Goal: Task Accomplishment & Management: Complete application form

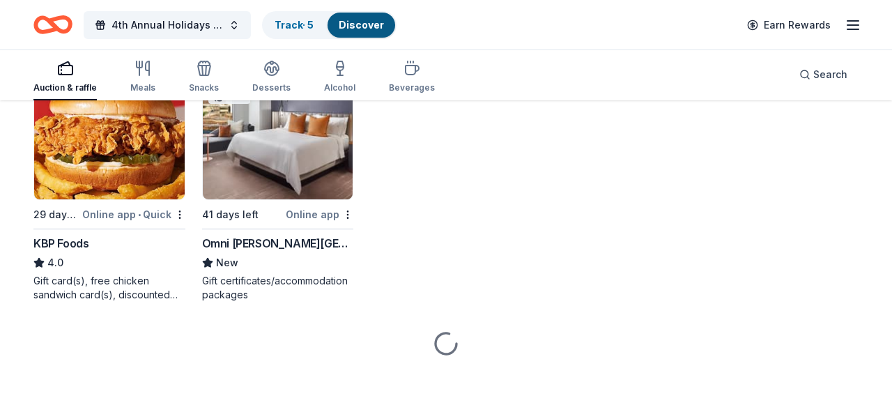
scroll to position [998, 0]
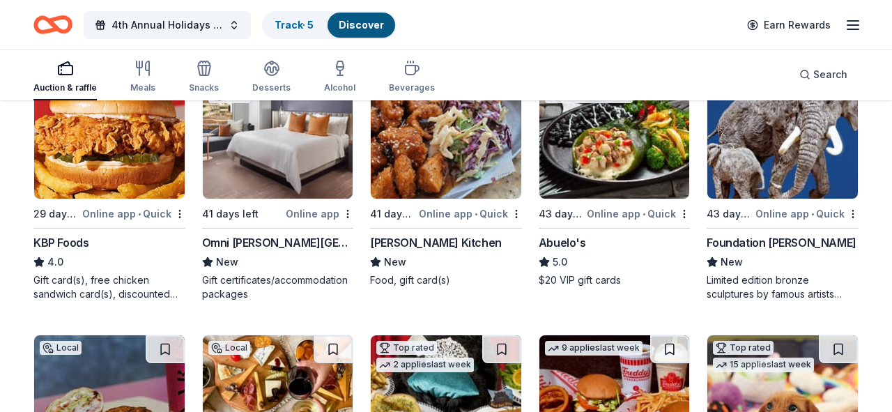
click at [254, 169] on img at bounding box center [278, 132] width 150 height 132
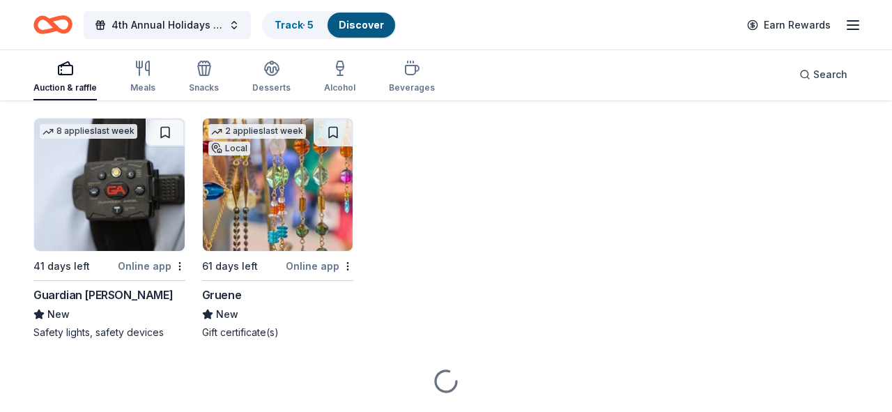
scroll to position [2025, 0]
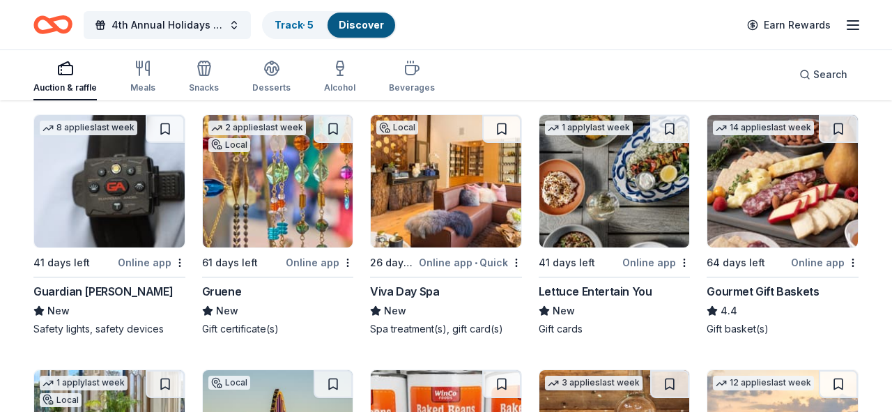
click at [490, 174] on img at bounding box center [446, 181] width 150 height 132
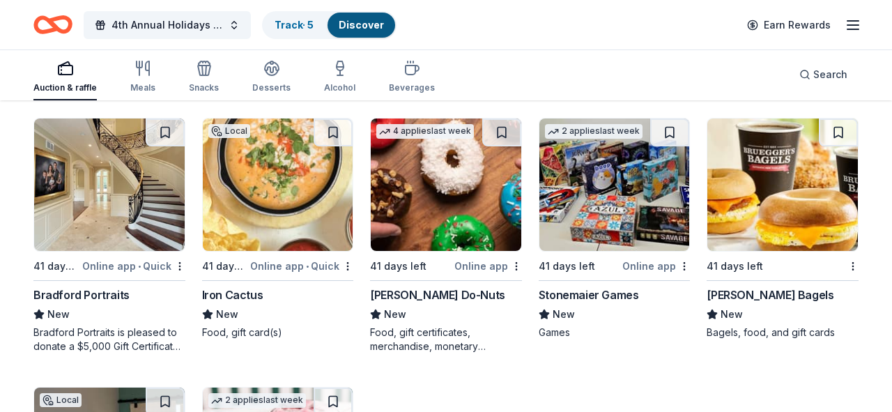
scroll to position [4430, 0]
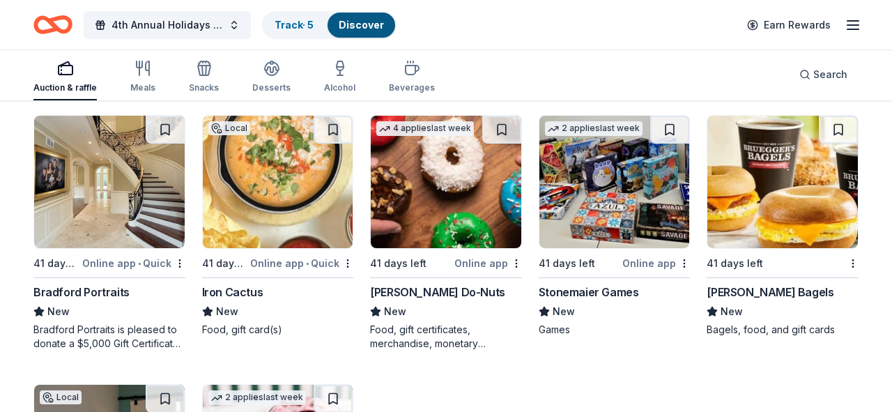
click at [84, 293] on div "Bradford Portraits" at bounding box center [81, 292] width 96 height 17
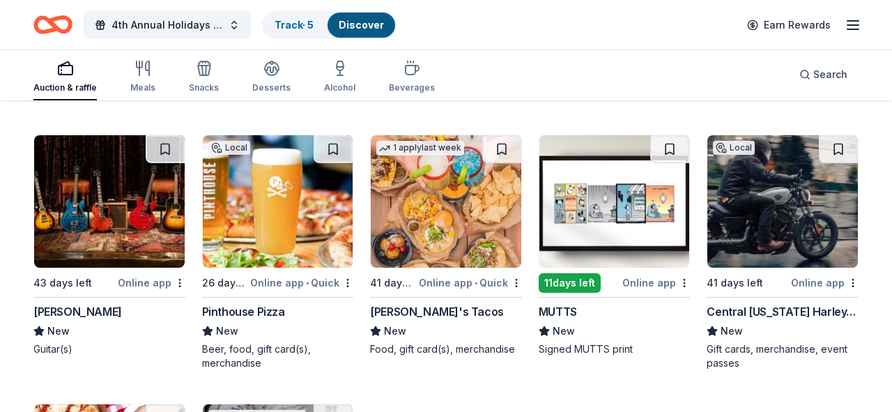
scroll to position [4938, 0]
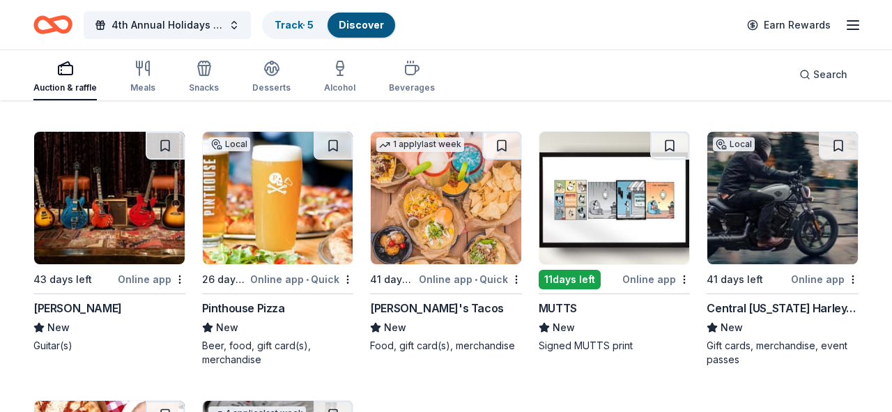
click at [587, 213] on img at bounding box center [614, 198] width 150 height 132
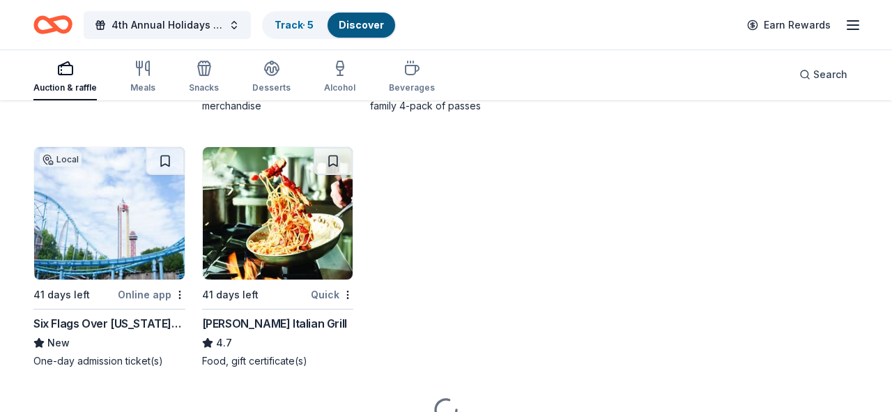
scroll to position [7896, 0]
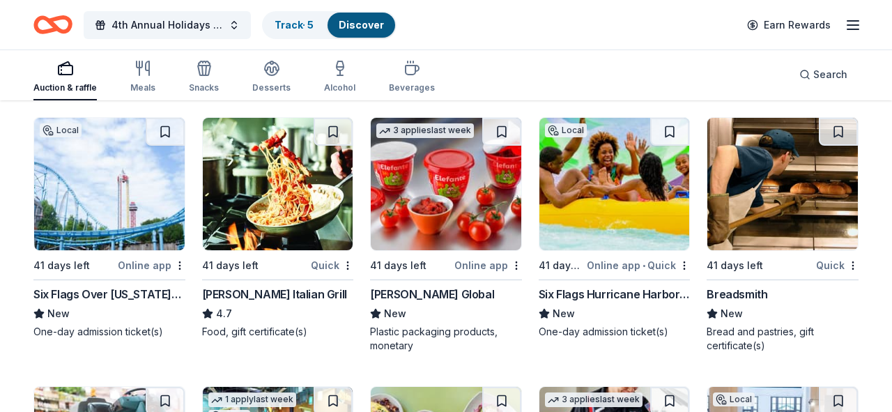
click at [142, 209] on img at bounding box center [109, 184] width 150 height 132
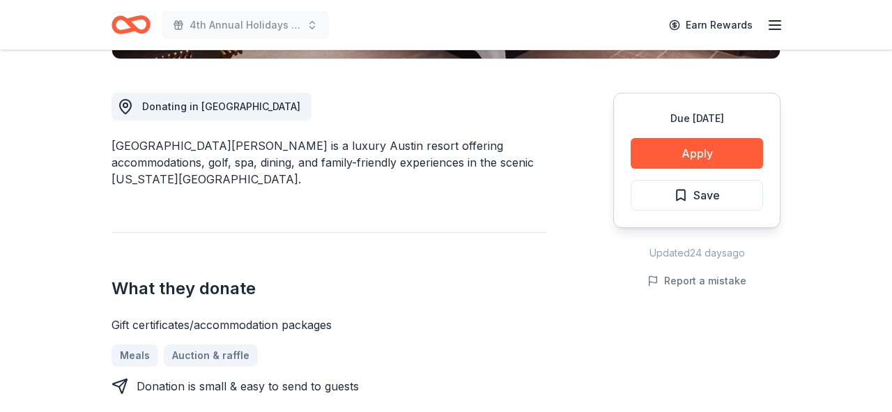
scroll to position [368, 0]
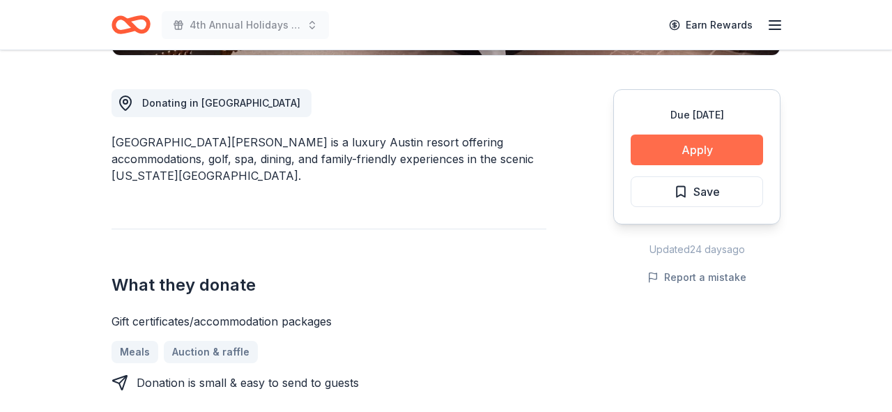
click at [683, 141] on button "Apply" at bounding box center [696, 149] width 132 height 31
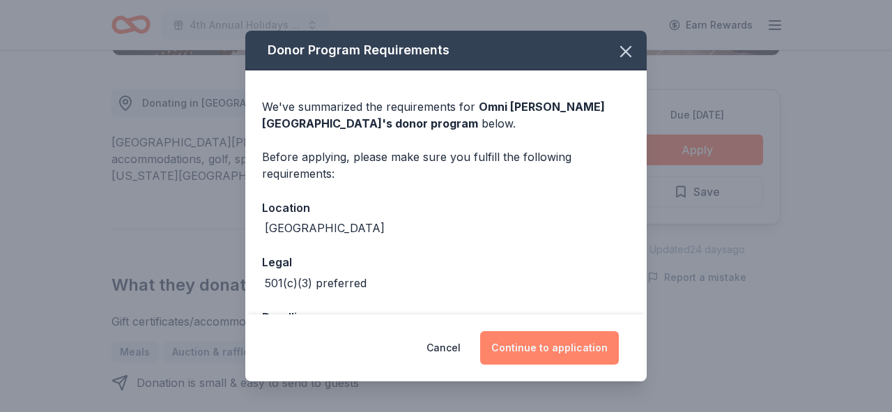
click at [536, 334] on button "Continue to application" at bounding box center [549, 347] width 139 height 33
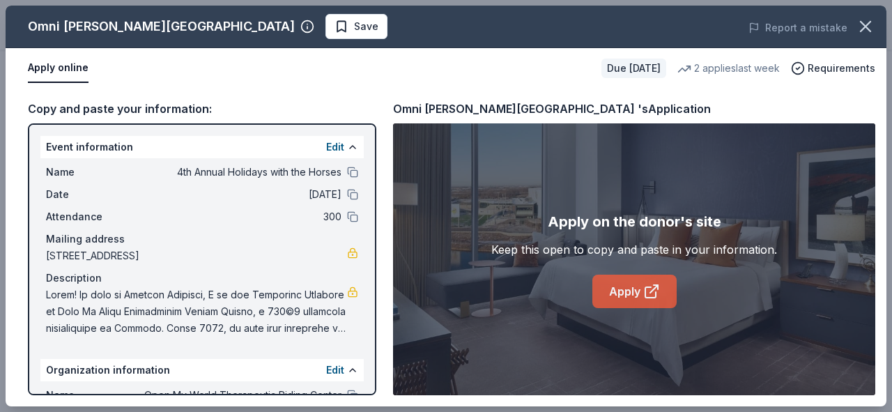
click at [610, 277] on link "Apply" at bounding box center [634, 290] width 84 height 33
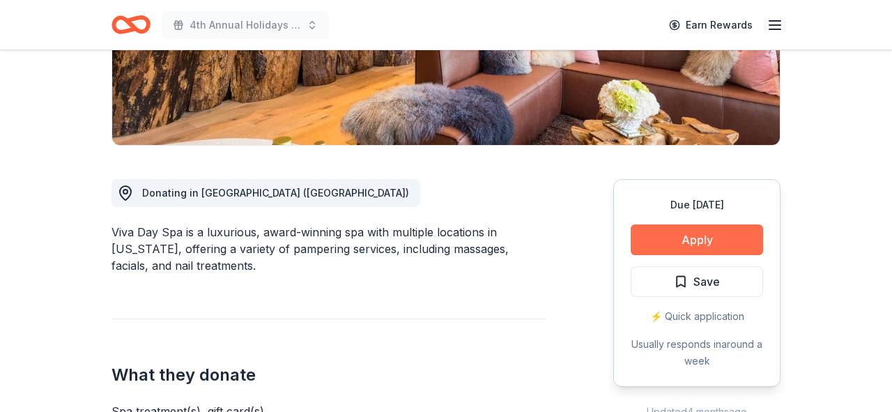
scroll to position [279, 0]
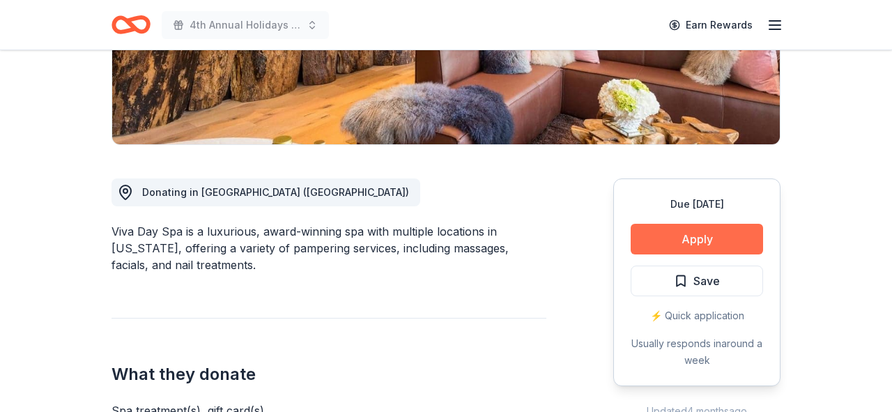
click at [683, 246] on button "Apply" at bounding box center [696, 239] width 132 height 31
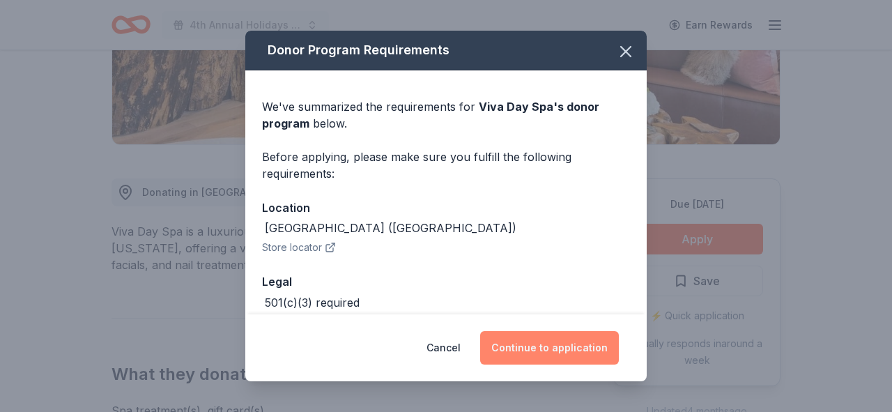
click at [546, 345] on button "Continue to application" at bounding box center [549, 347] width 139 height 33
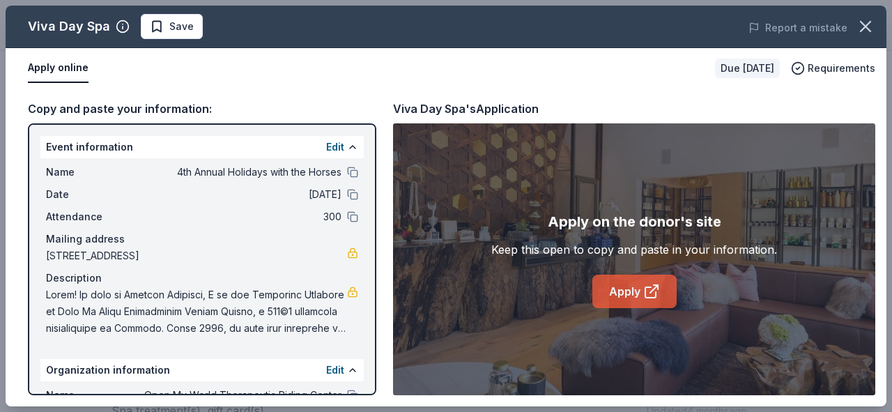
click at [633, 282] on link "Apply" at bounding box center [634, 290] width 84 height 33
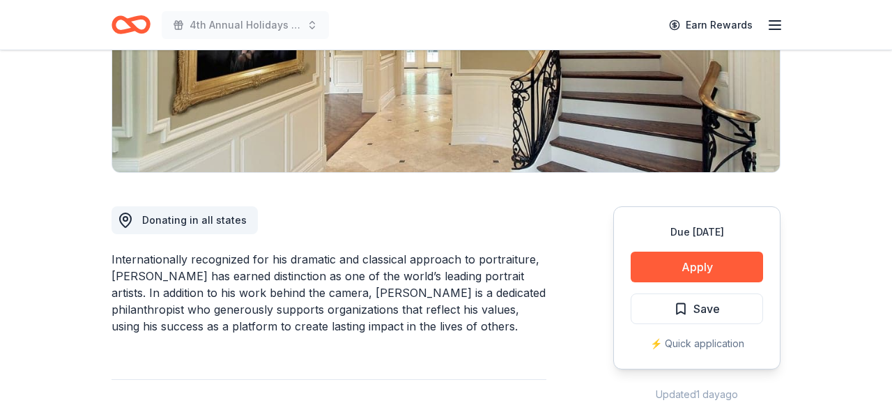
scroll to position [258, 0]
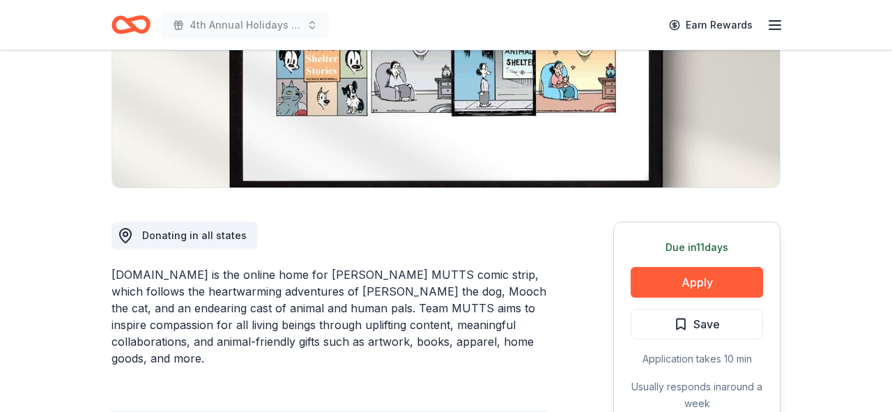
scroll to position [240, 0]
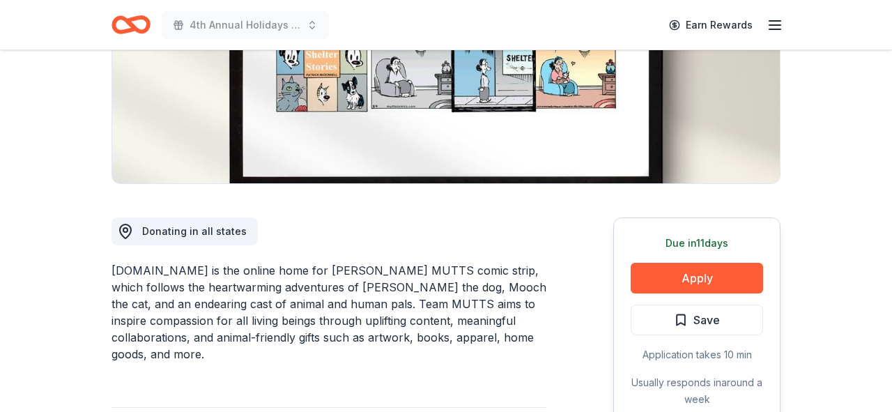
click at [685, 259] on div "Due in 11 days Apply Save Application takes 10 min Usually responds in around a…" at bounding box center [696, 321] width 167 height 208
click at [700, 280] on button "Apply" at bounding box center [696, 278] width 132 height 31
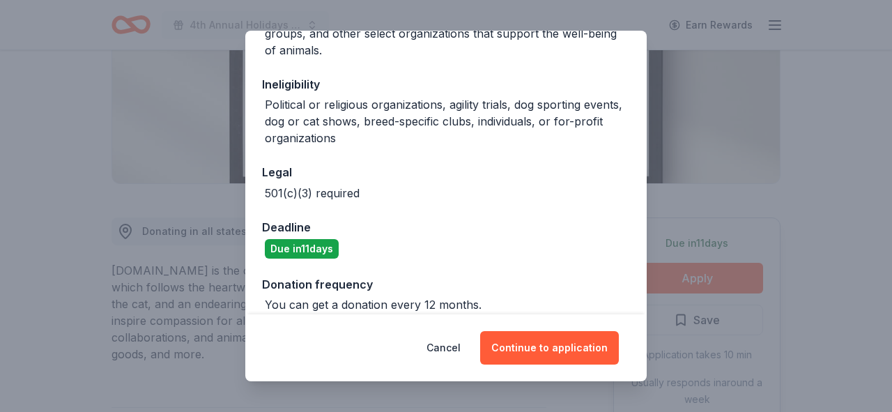
scroll to position [281, 0]
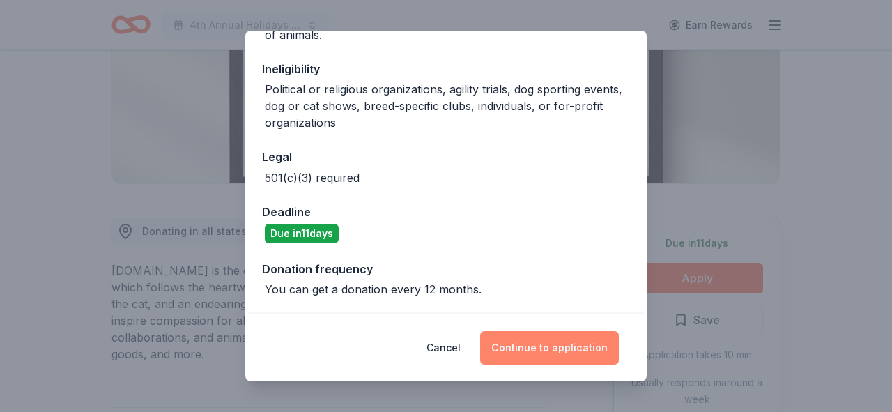
click at [539, 346] on button "Continue to application" at bounding box center [549, 347] width 139 height 33
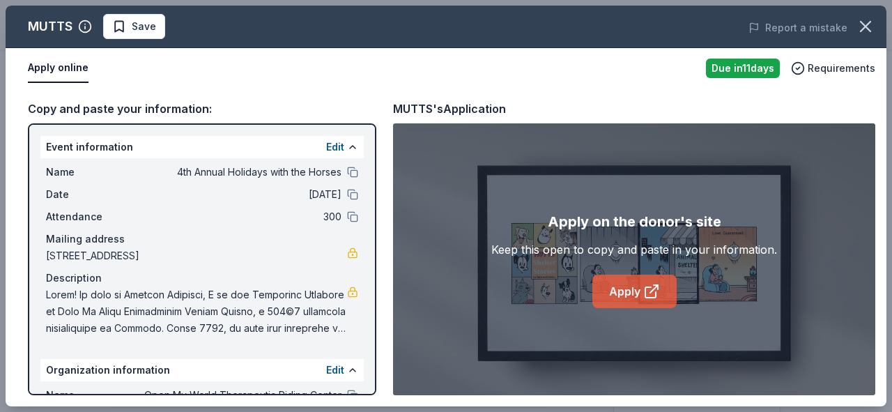
click at [642, 289] on link "Apply" at bounding box center [634, 290] width 84 height 33
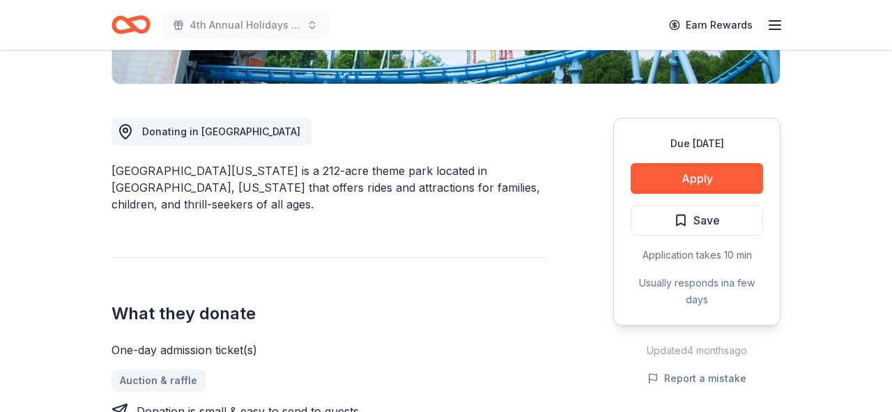
scroll to position [380, 0]
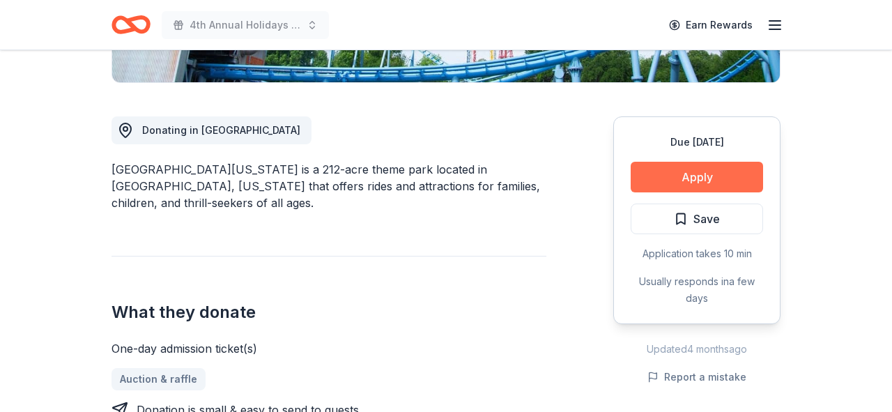
click at [679, 180] on button "Apply" at bounding box center [696, 177] width 132 height 31
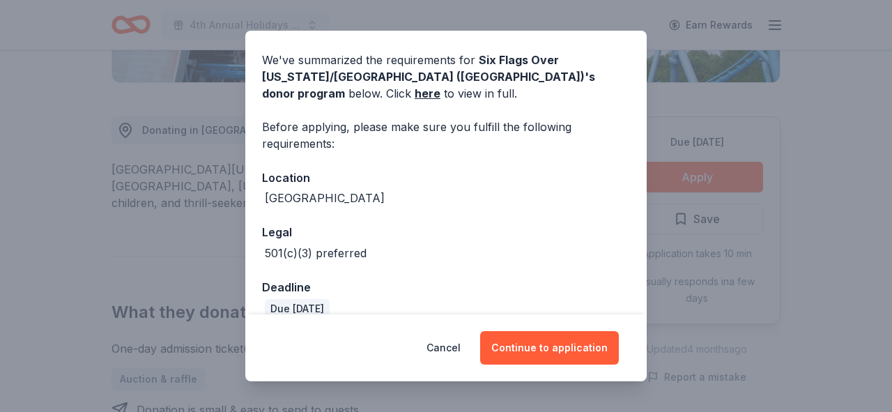
scroll to position [68, 0]
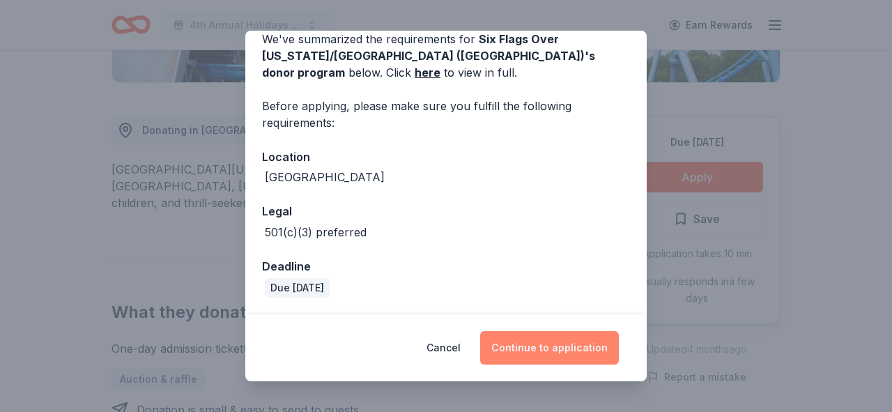
click at [569, 332] on button "Continue to application" at bounding box center [549, 347] width 139 height 33
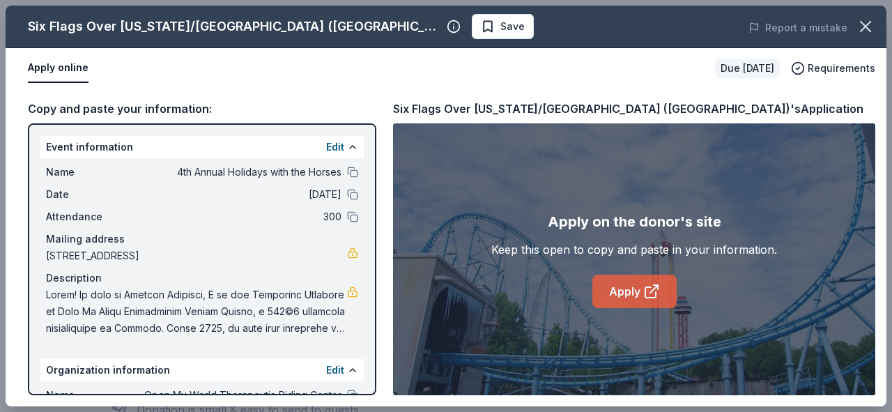
click at [621, 293] on link "Apply" at bounding box center [634, 290] width 84 height 33
